Goal: Check status: Check status

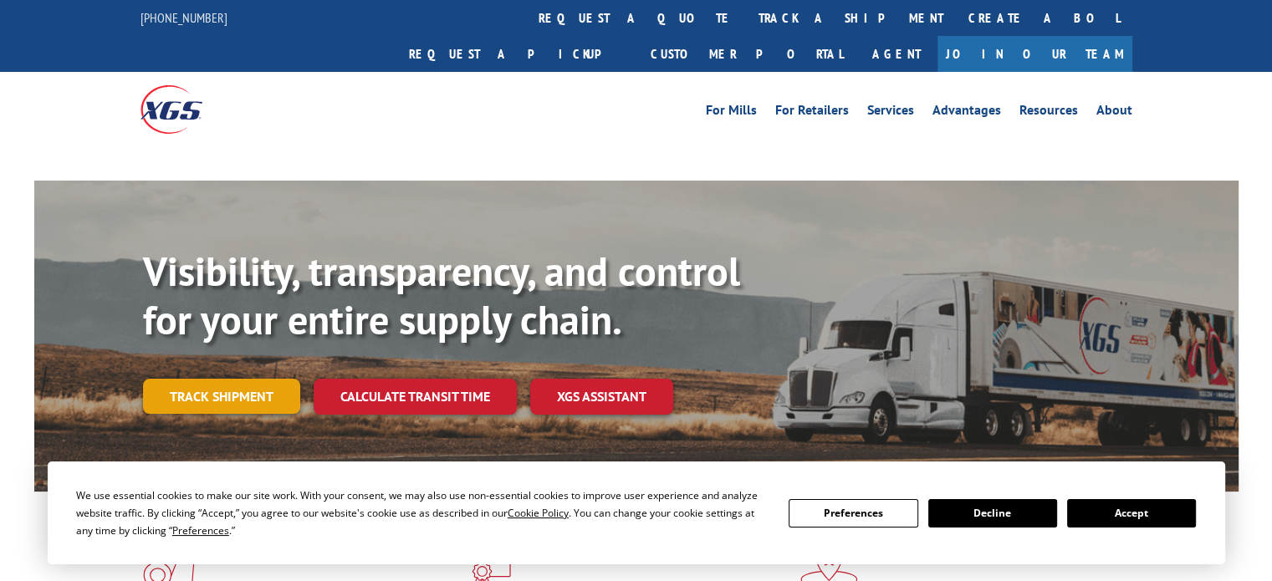
click at [177, 379] on link "Track shipment" at bounding box center [221, 396] width 157 height 35
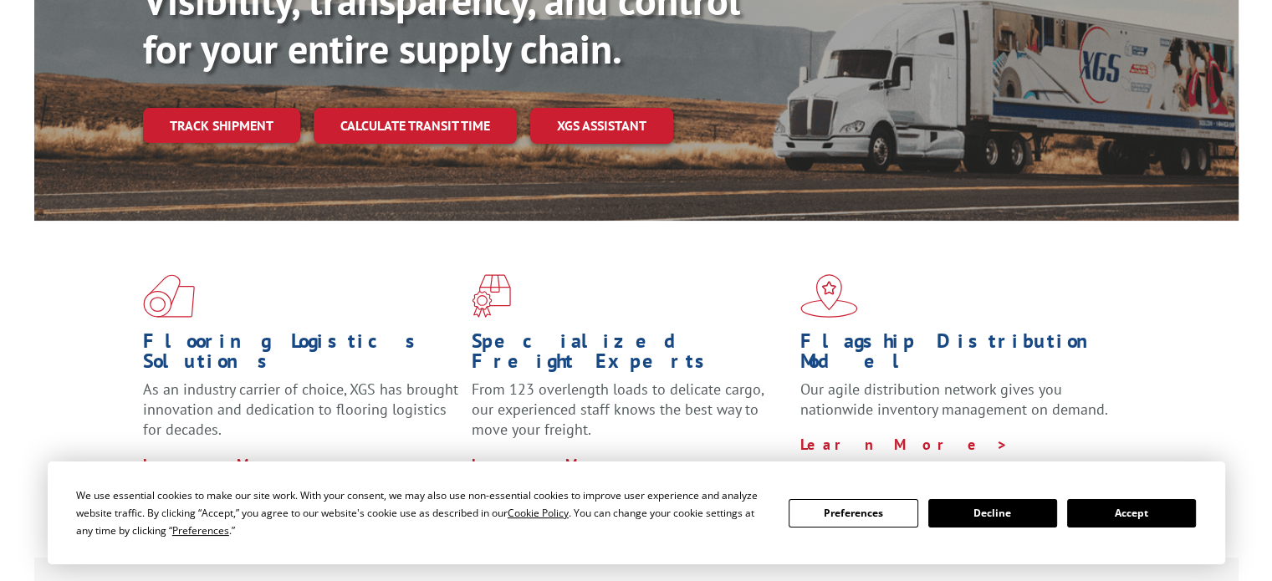
scroll to position [251, 0]
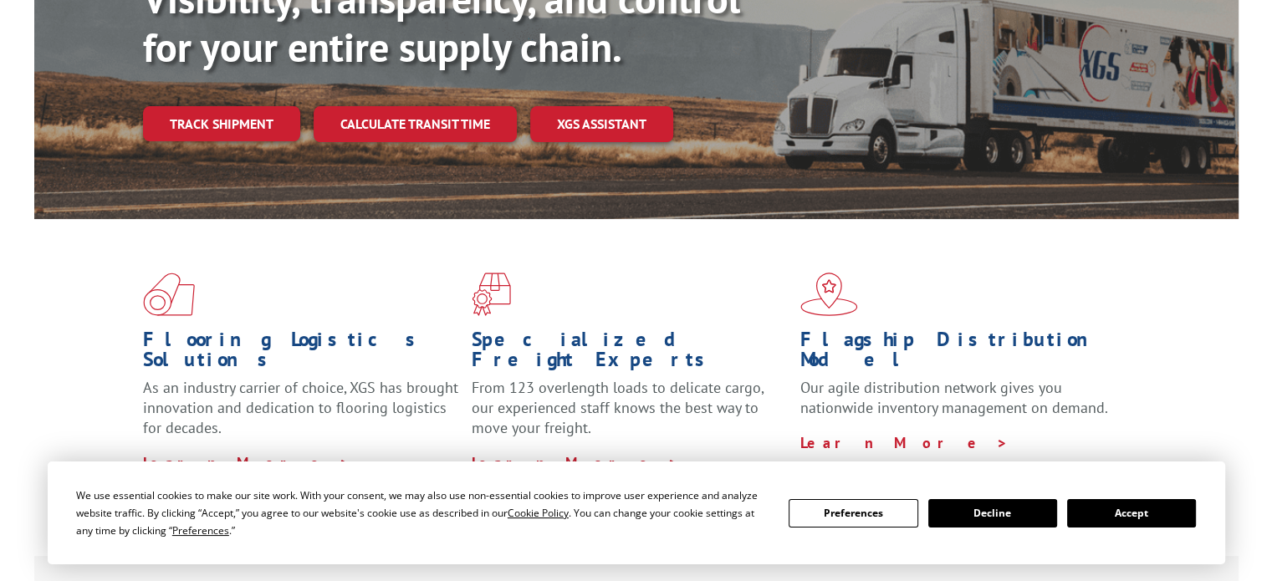
click at [1113, 515] on button "Accept" at bounding box center [1131, 513] width 129 height 28
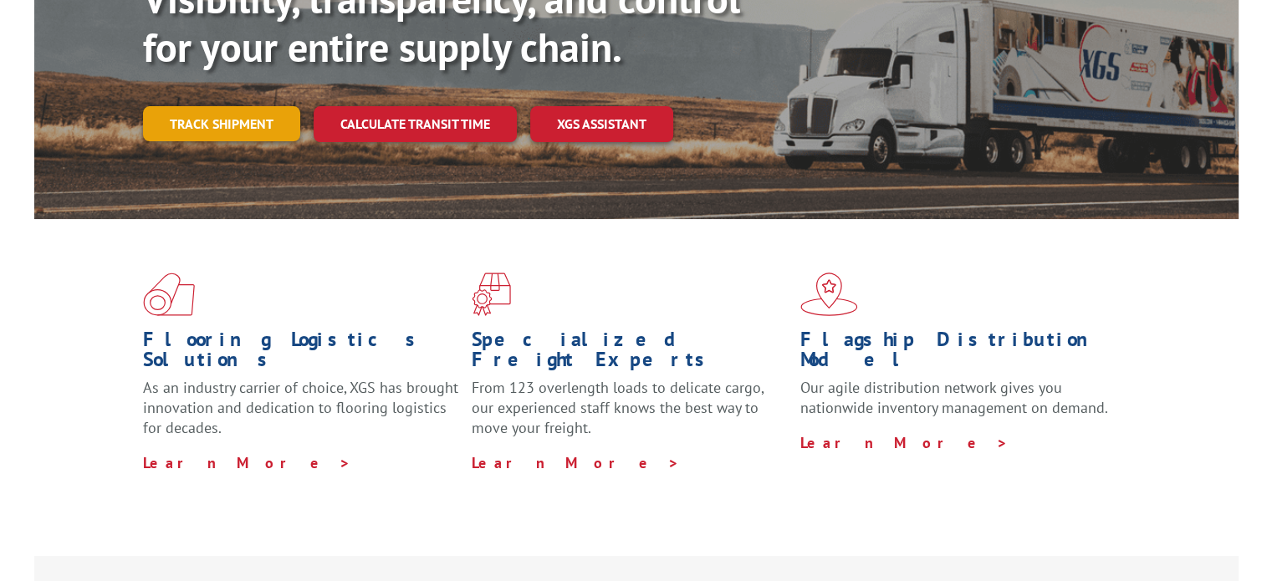
click at [227, 106] on link "Track shipment" at bounding box center [221, 123] width 157 height 35
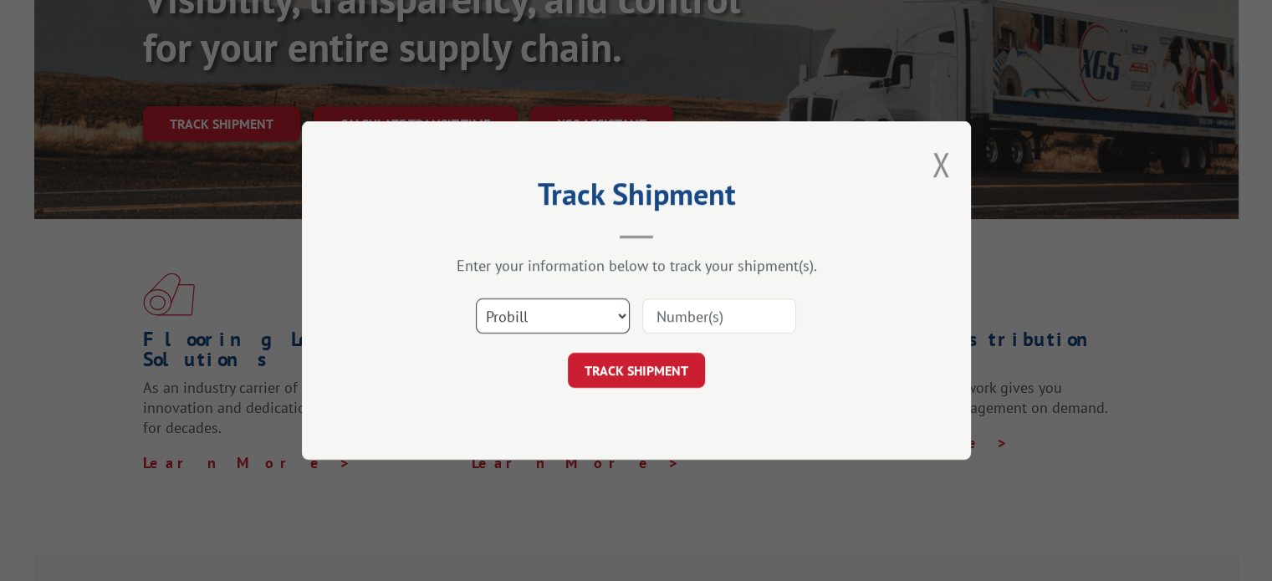
click at [581, 315] on select "Select category... Probill BOL PO" at bounding box center [553, 315] width 154 height 35
select select "bol"
click at [476, 298] on select "Select category... Probill BOL PO" at bounding box center [553, 315] width 154 height 35
click at [682, 319] on input at bounding box center [719, 315] width 154 height 35
type input "444240"
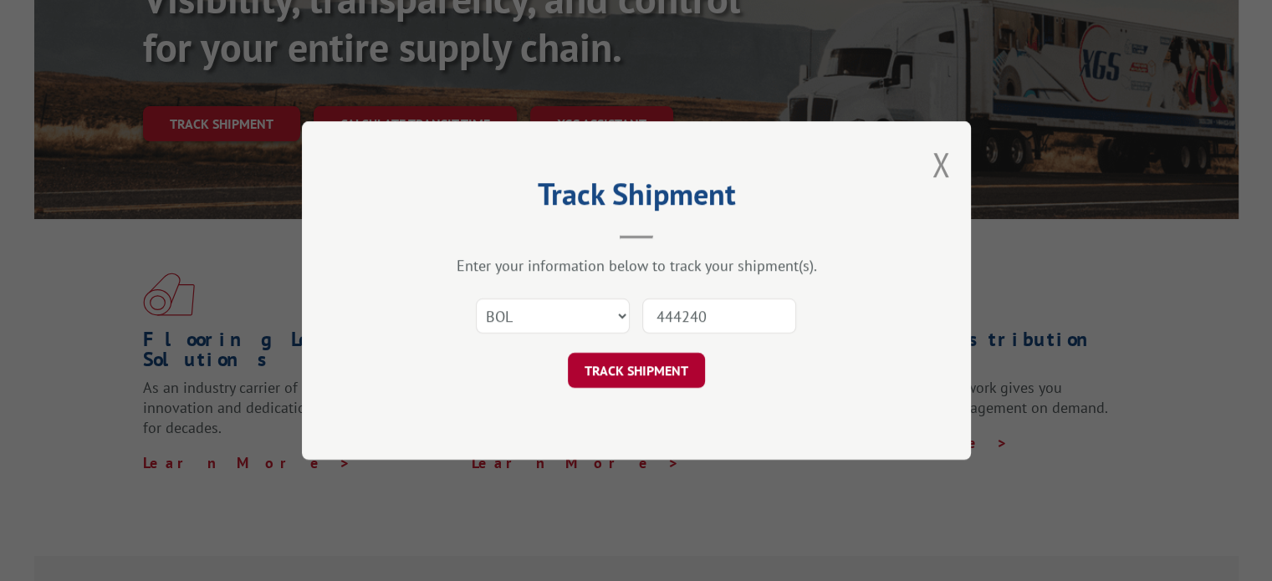
click at [685, 363] on button "TRACK SHIPMENT" at bounding box center [636, 370] width 137 height 35
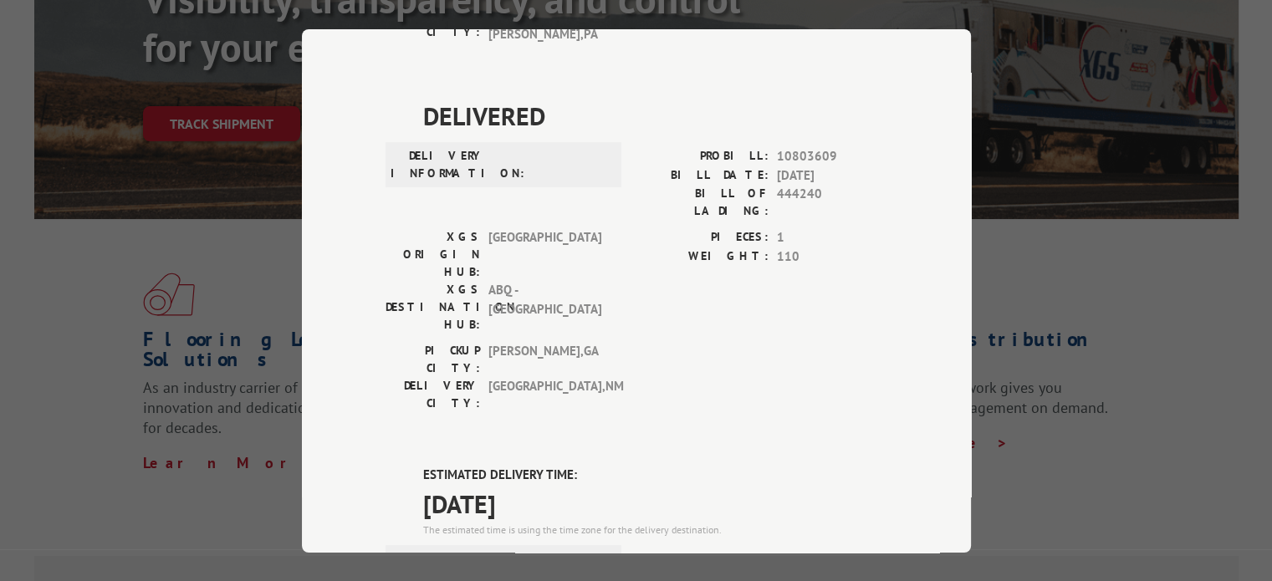
scroll to position [920, 0]
